Goal: Transaction & Acquisition: Download file/media

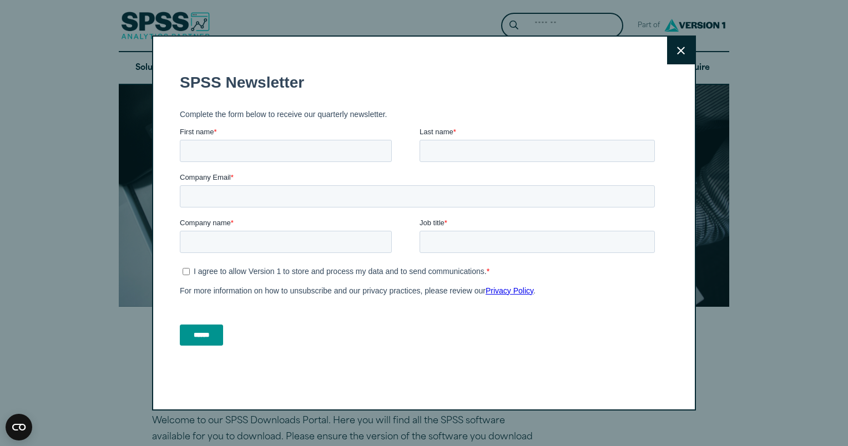
click at [672, 54] on button "Close" at bounding box center [681, 51] width 28 height 28
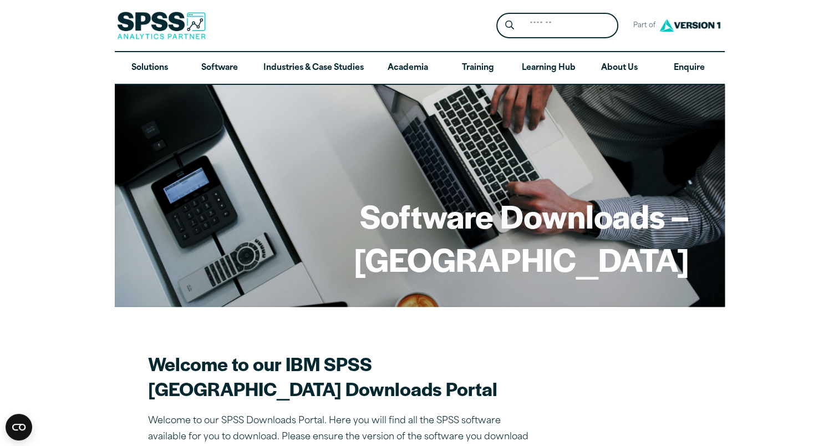
click at [199, 391] on h2 "Welcome to our IBM SPSS Manchester Metropolitan University Downloads Portal" at bounding box center [342, 376] width 388 height 50
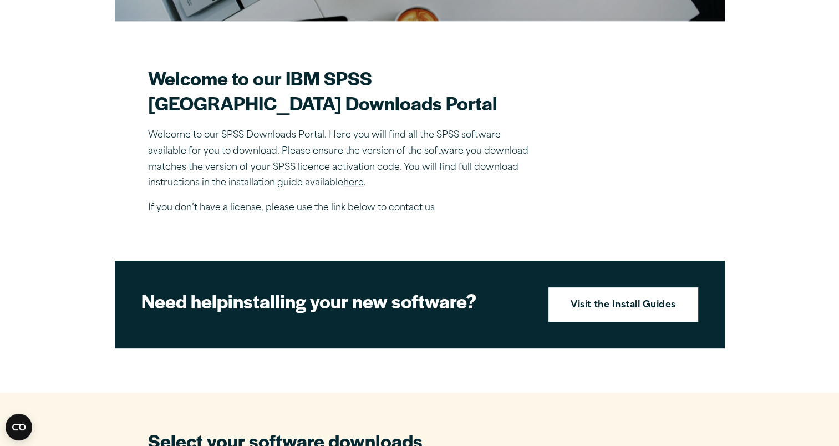
scroll to position [288, 0]
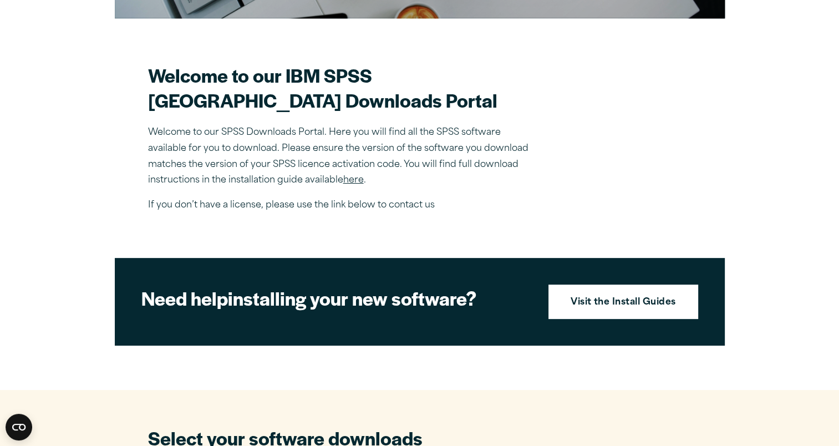
click at [353, 185] on link "here" at bounding box center [353, 180] width 21 height 9
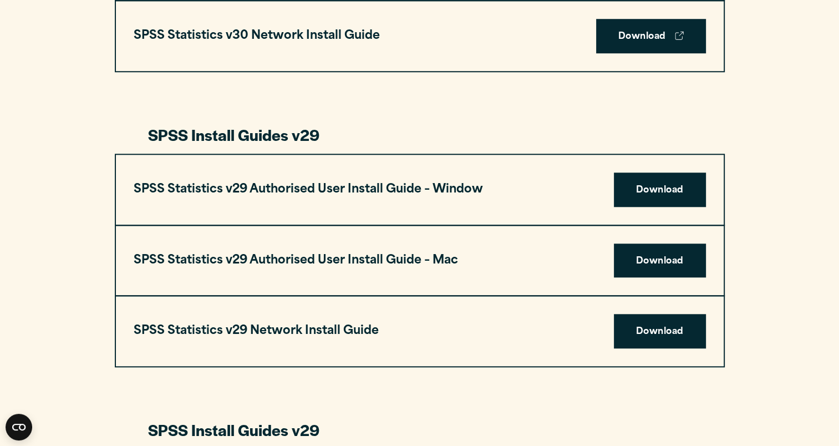
scroll to position [1021, 0]
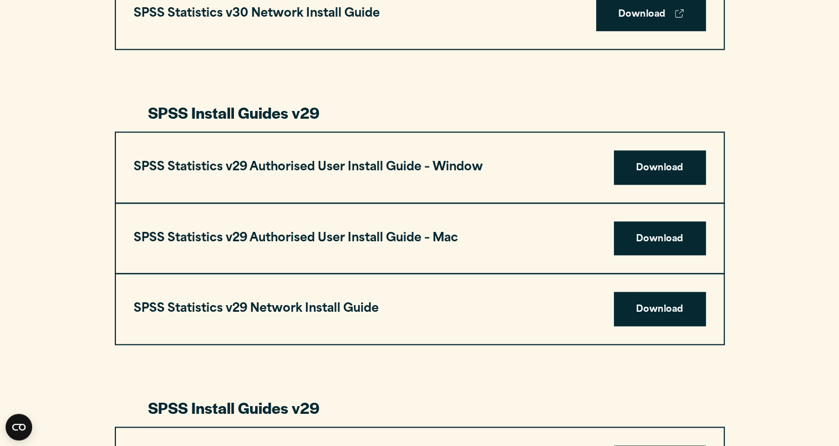
click at [178, 352] on div "SPSS Statistics Install Guides Install Guides specific to IBM SPSS Statistics a…" at bounding box center [420, 409] width 610 height 1779
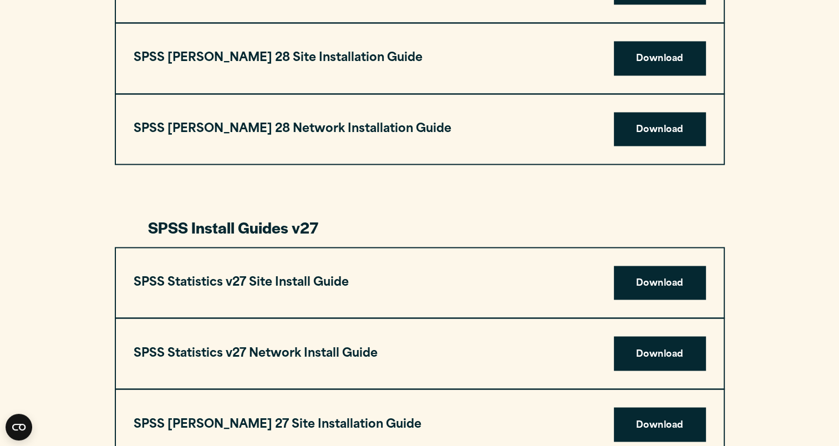
scroll to position [1798, 0]
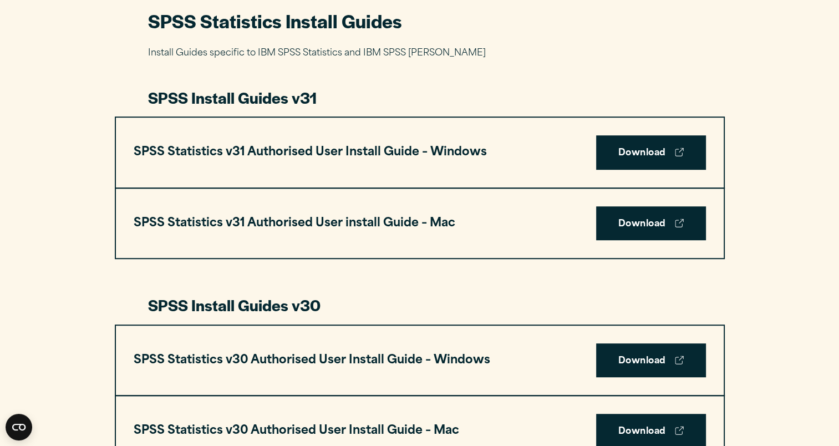
scroll to position [510, 0]
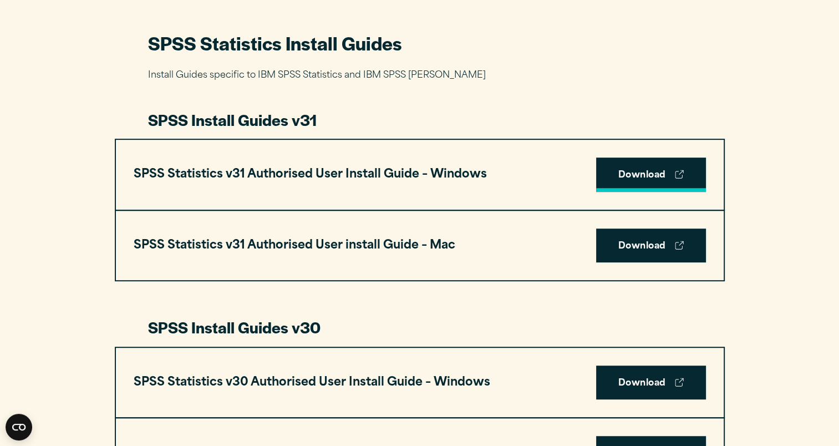
click at [634, 171] on link "Download" at bounding box center [651, 175] width 110 height 34
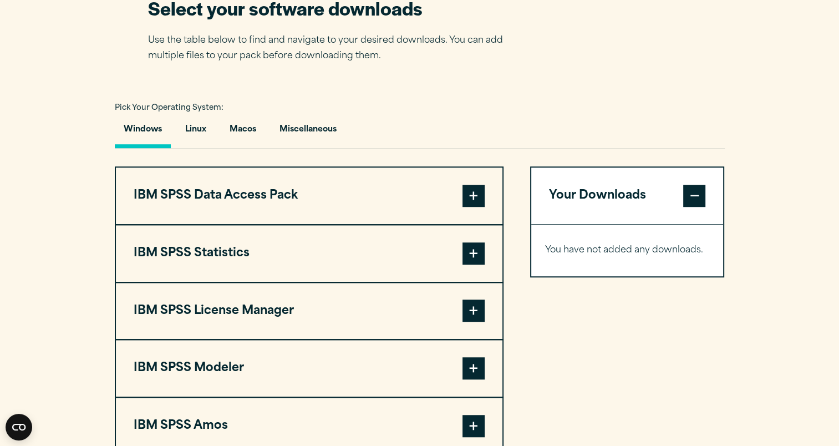
scroll to position [710, 0]
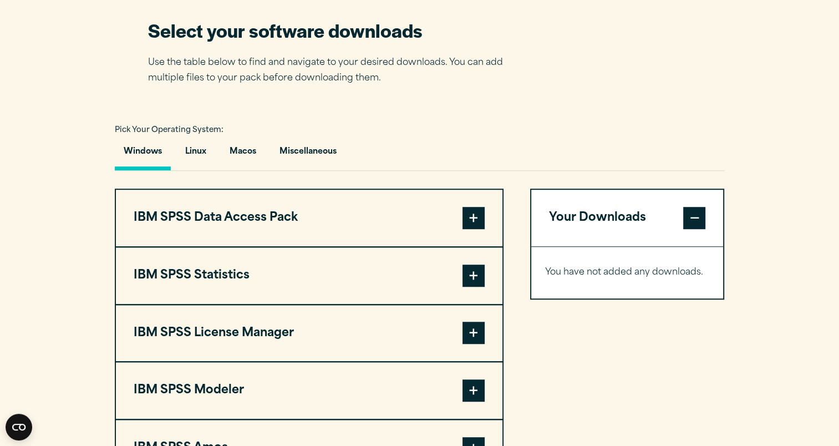
click at [470, 276] on span at bounding box center [474, 276] width 22 height 22
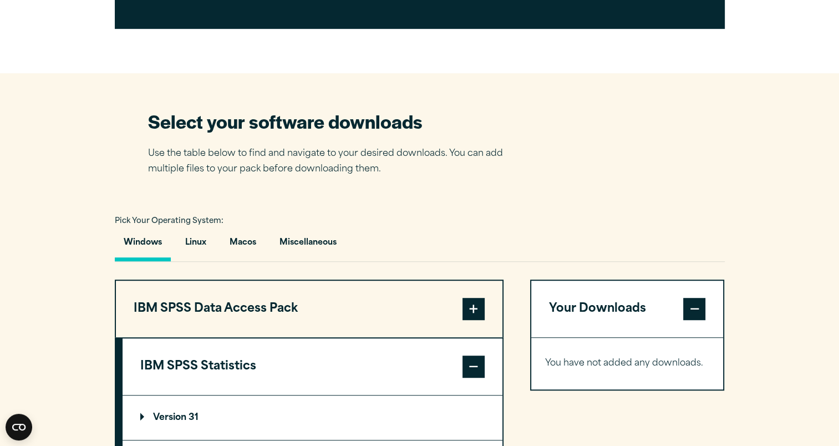
scroll to position [621, 0]
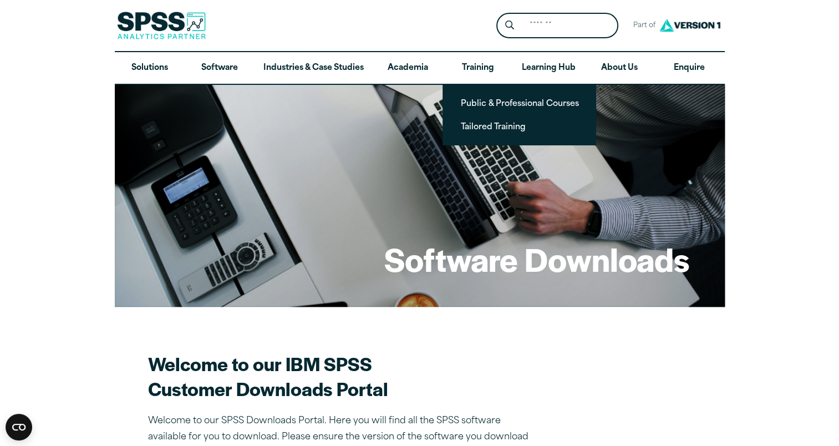
click at [450, 382] on h2 "Welcome to our IBM SPSS Customer Downloads Portal" at bounding box center [342, 376] width 388 height 50
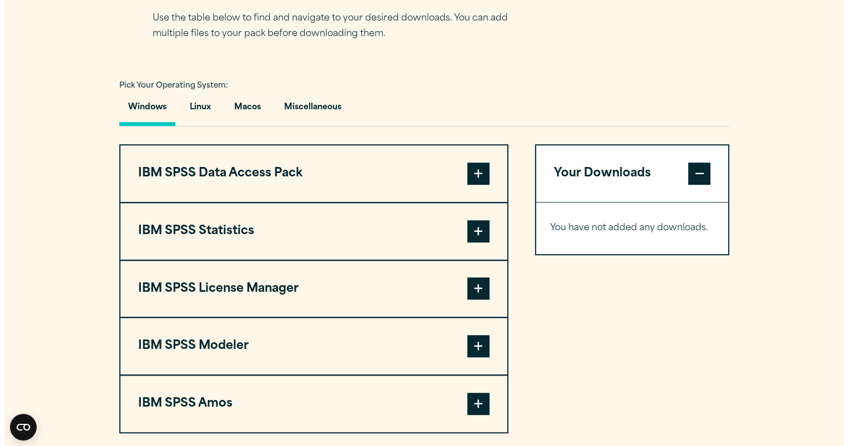
scroll to position [777, 0]
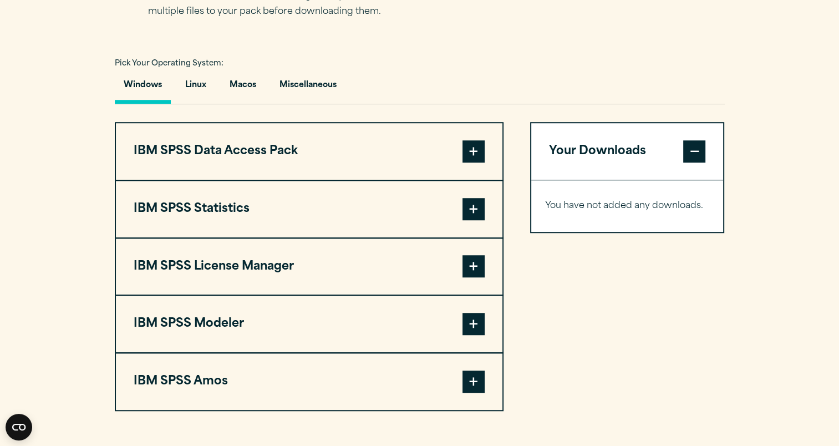
click at [475, 212] on span at bounding box center [474, 209] width 22 height 22
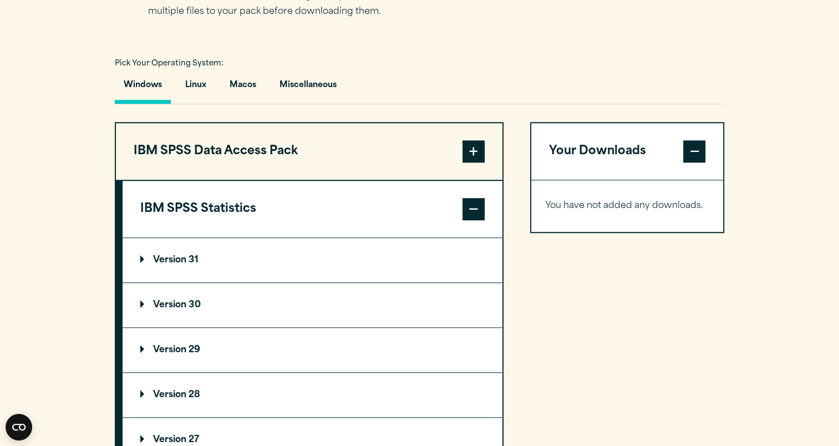
click at [159, 265] on summary "Version 31" at bounding box center [313, 260] width 380 height 44
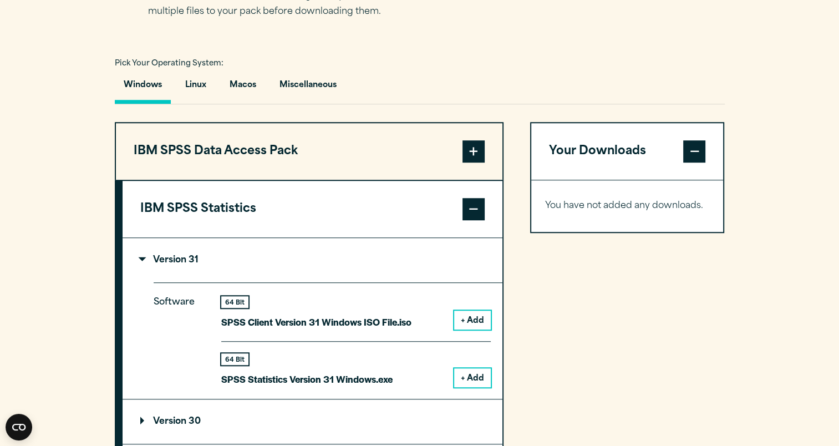
click at [462, 371] on button "+ Add" at bounding box center [472, 377] width 37 height 19
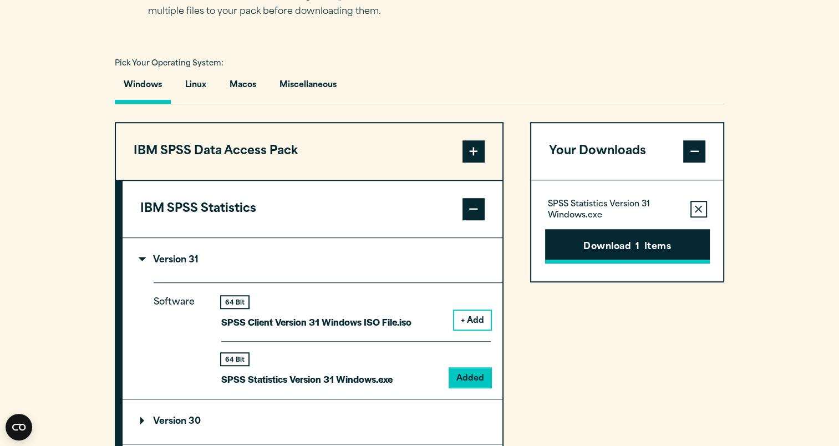
click at [657, 237] on button "Download 1 Items" at bounding box center [627, 246] width 165 height 34
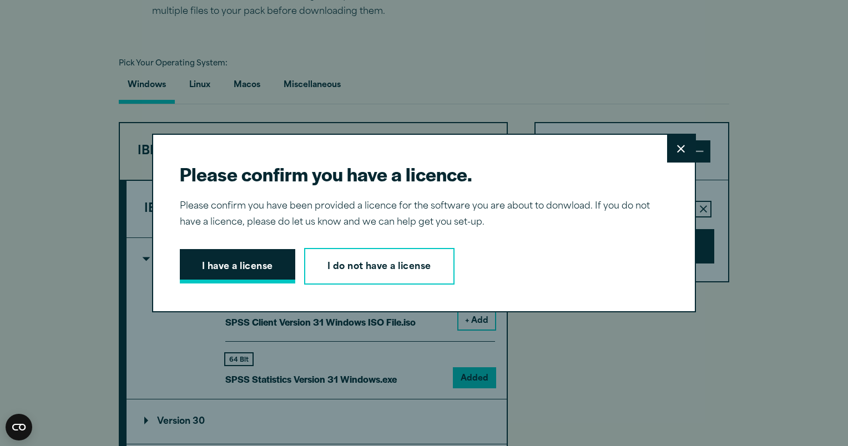
click at [221, 267] on button "I have a license" at bounding box center [237, 266] width 115 height 34
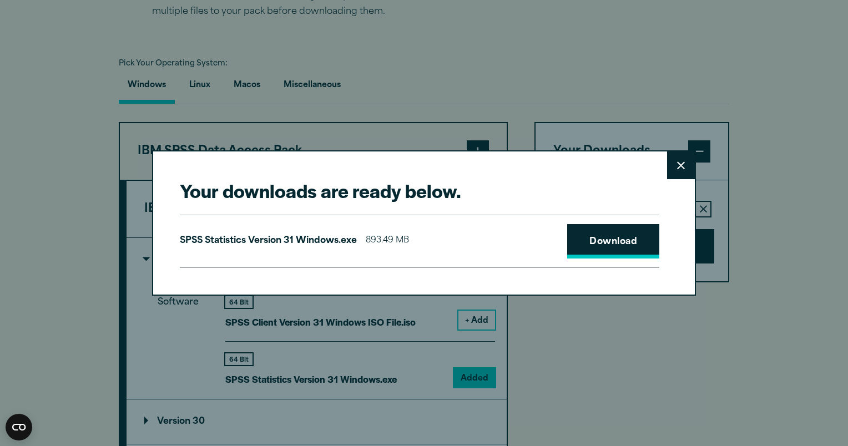
click at [596, 240] on link "Download" at bounding box center [613, 241] width 92 height 34
